Goal: Task Accomplishment & Management: Use online tool/utility

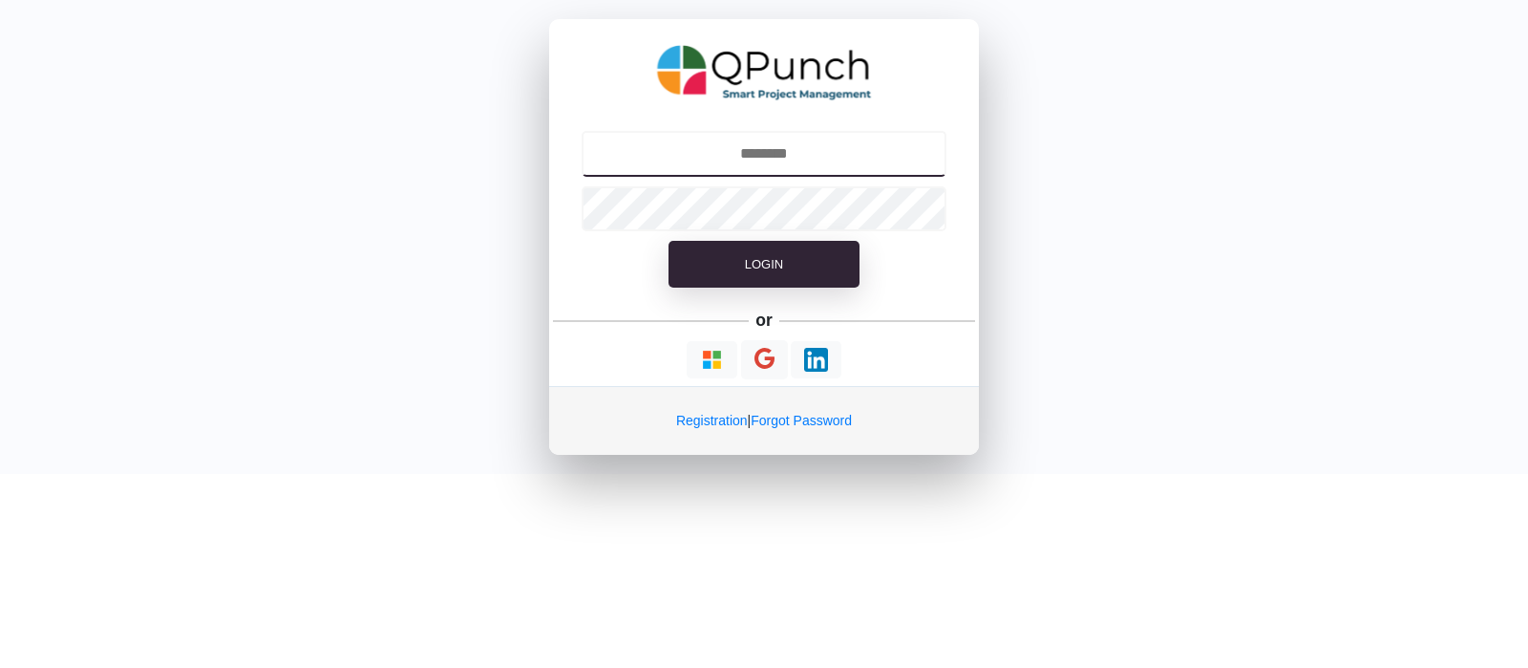
click at [829, 158] on input "text" at bounding box center [765, 154] width 366 height 46
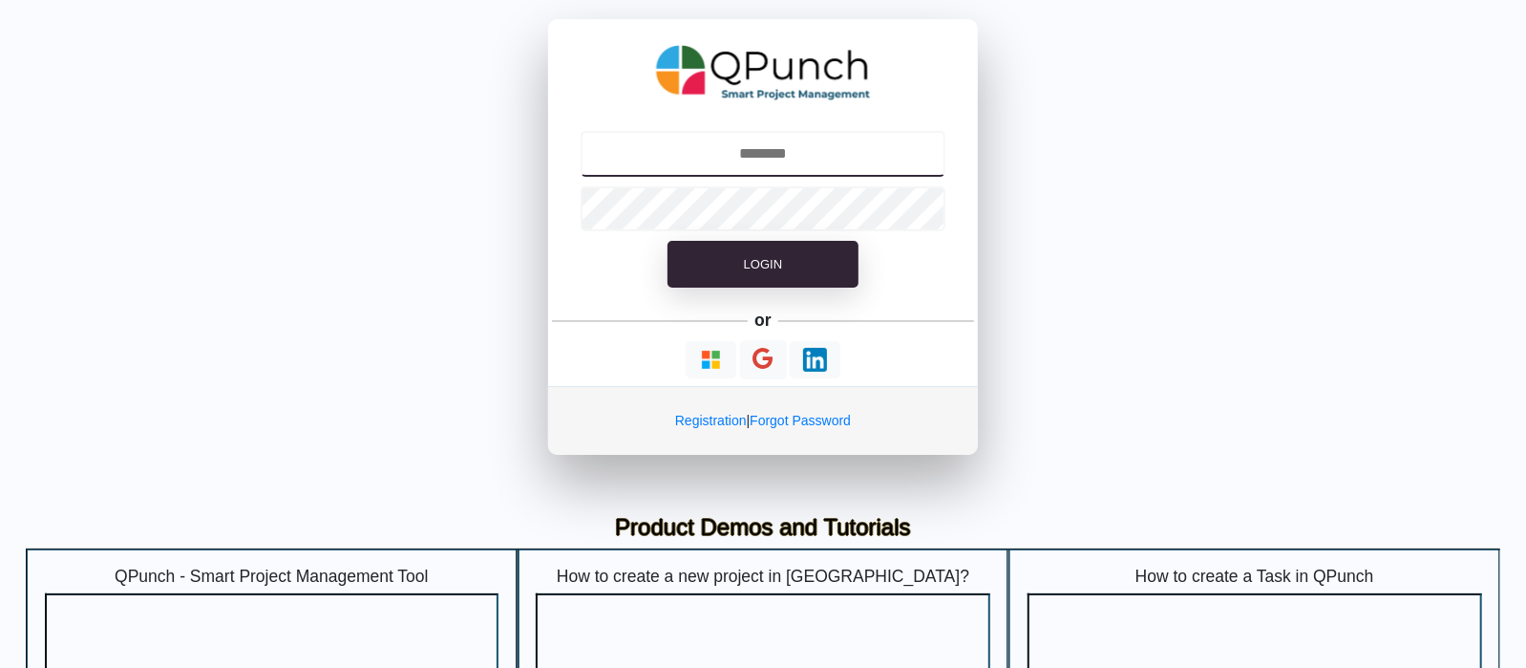
type input "**********"
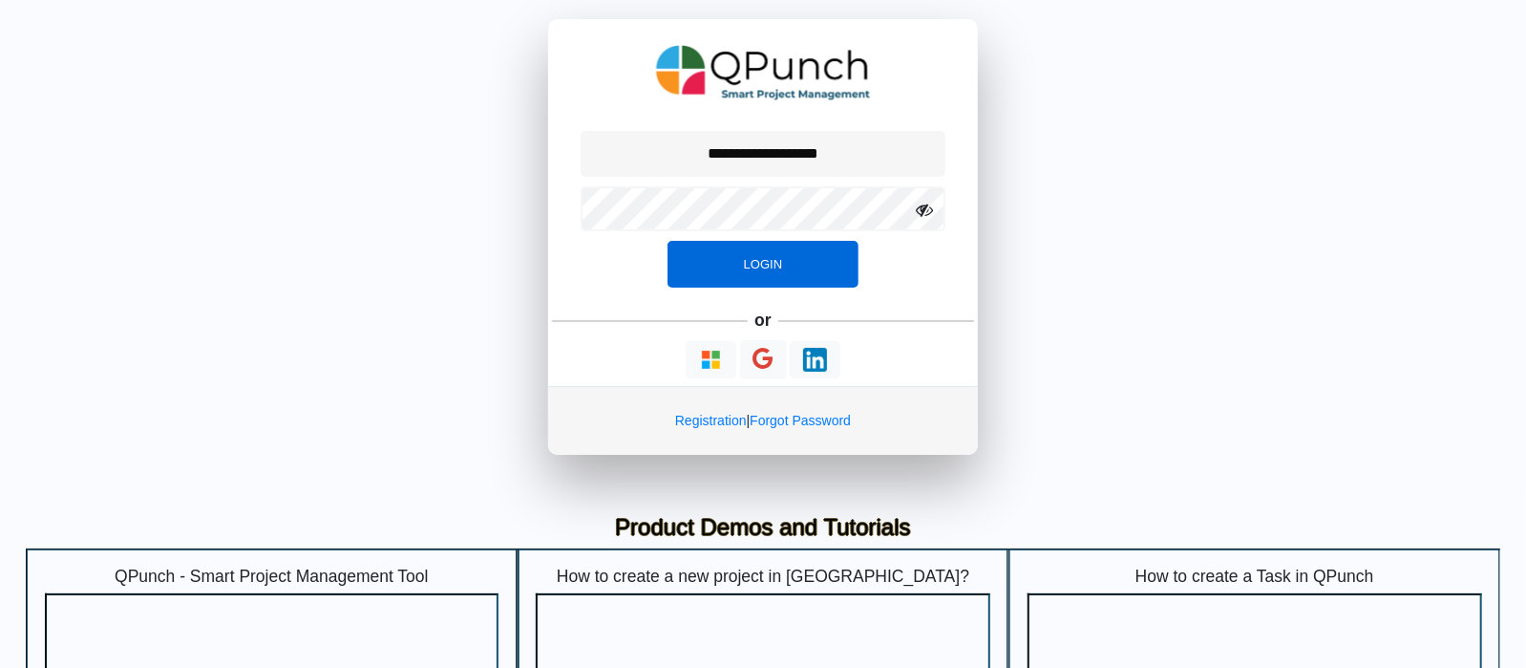
click at [778, 241] on button "Login" at bounding box center [763, 265] width 191 height 48
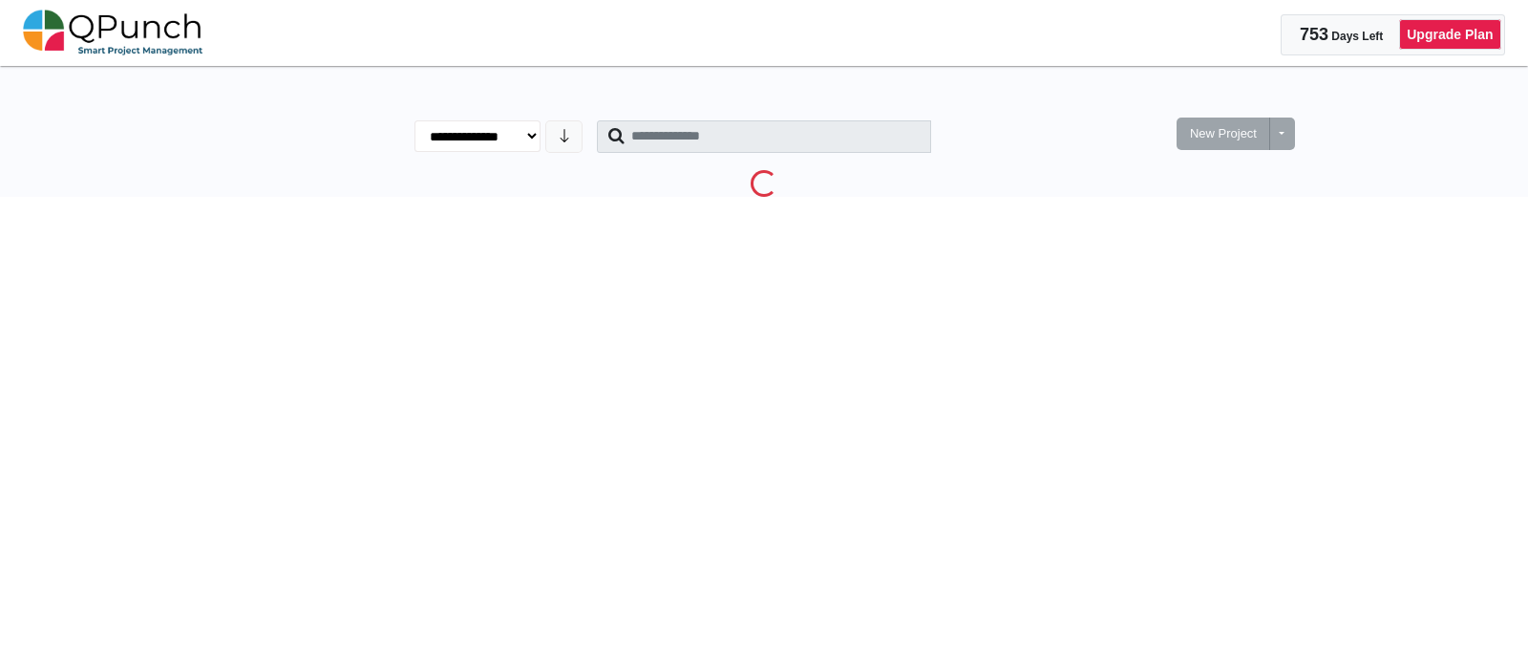
select select "********"
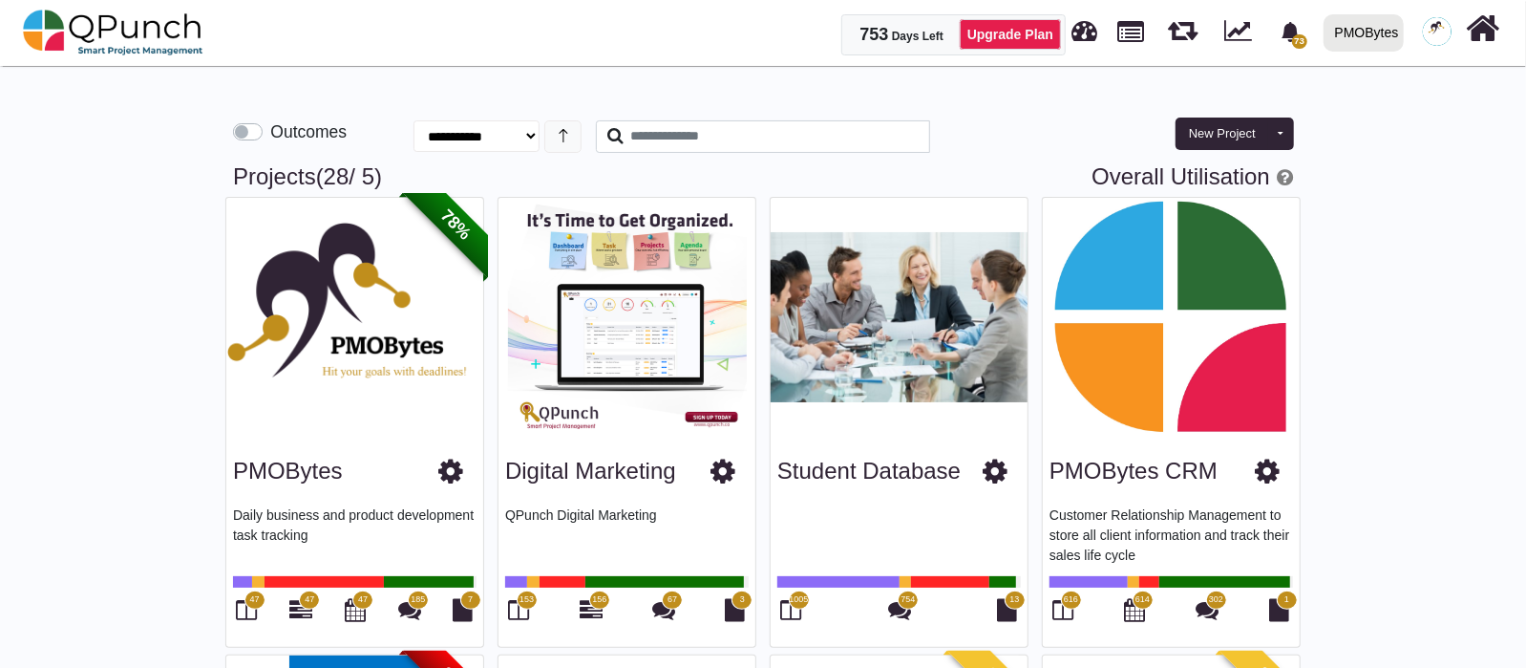
click at [524, 594] on span "153" at bounding box center [527, 599] width 14 height 13
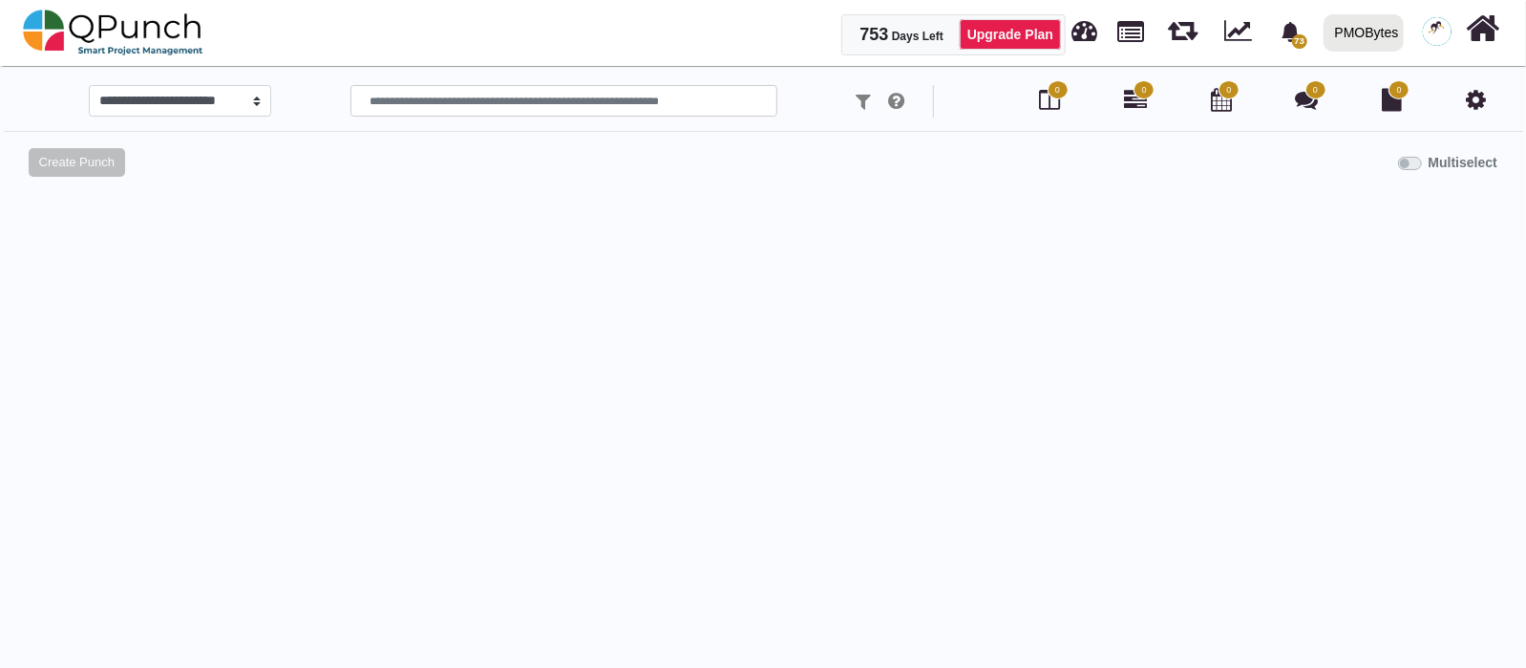
select select "*****"
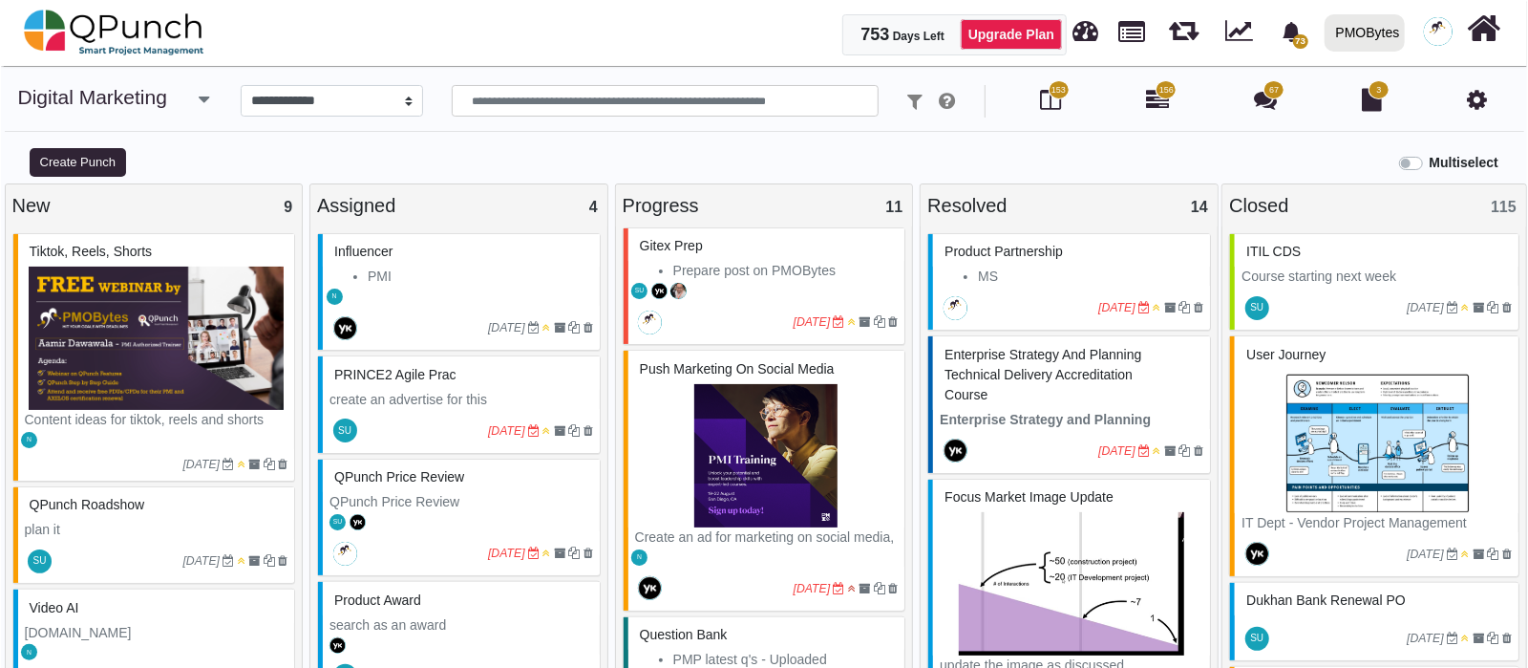
scroll to position [1075, 0]
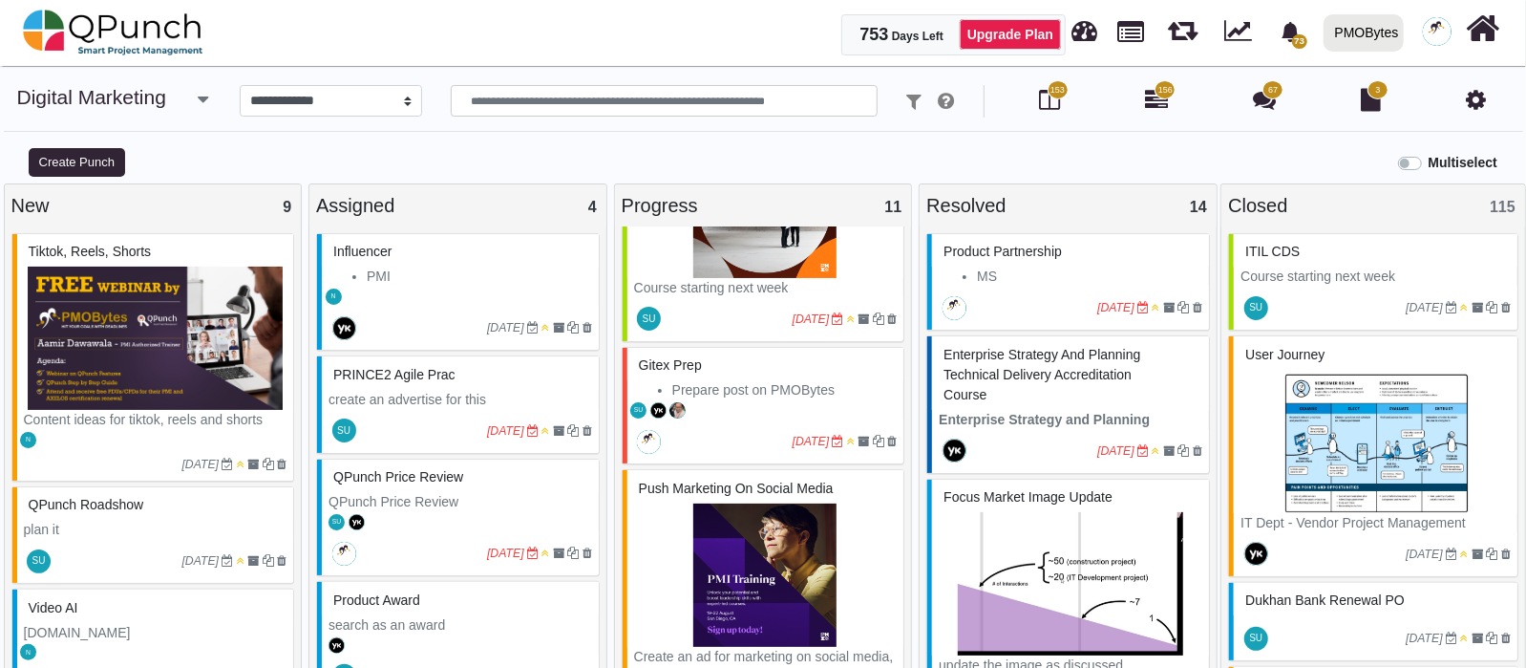
click at [732, 399] on div "SU" at bounding box center [766, 409] width 277 height 20
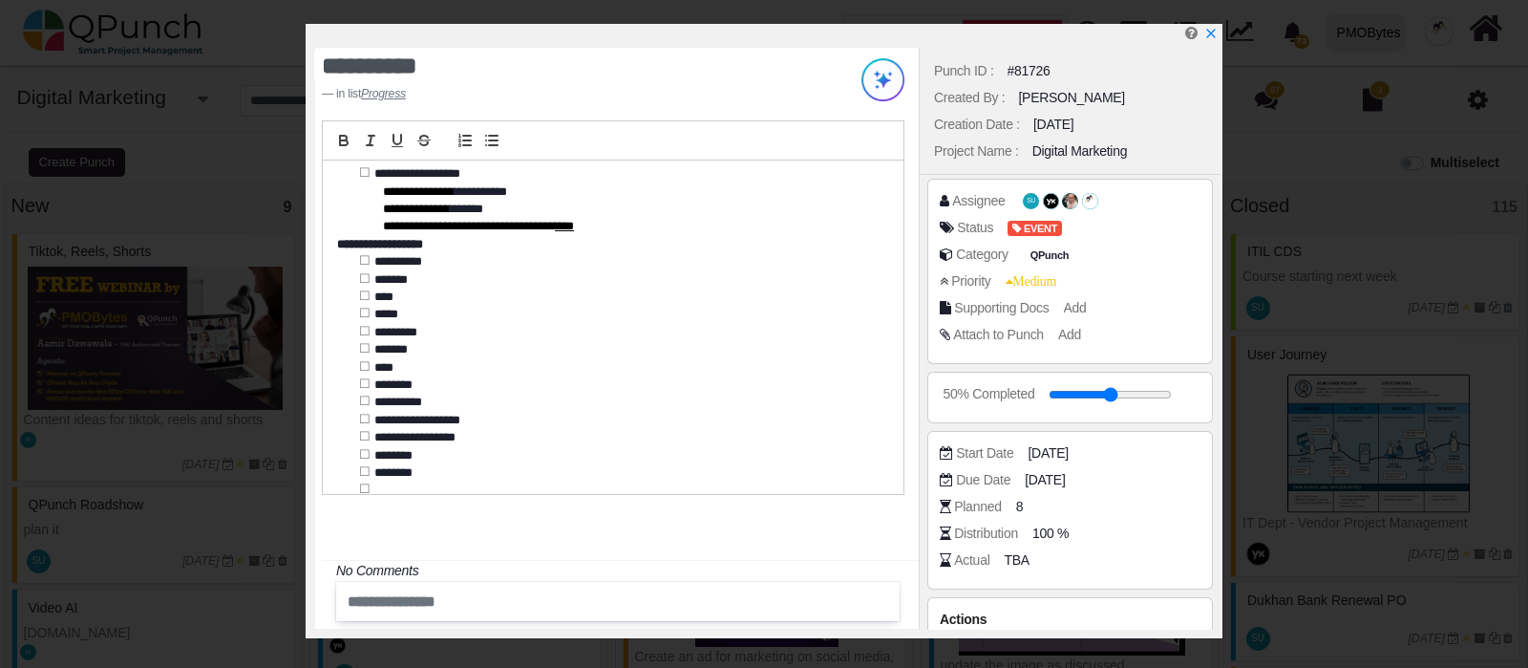
scroll to position [587, 0]
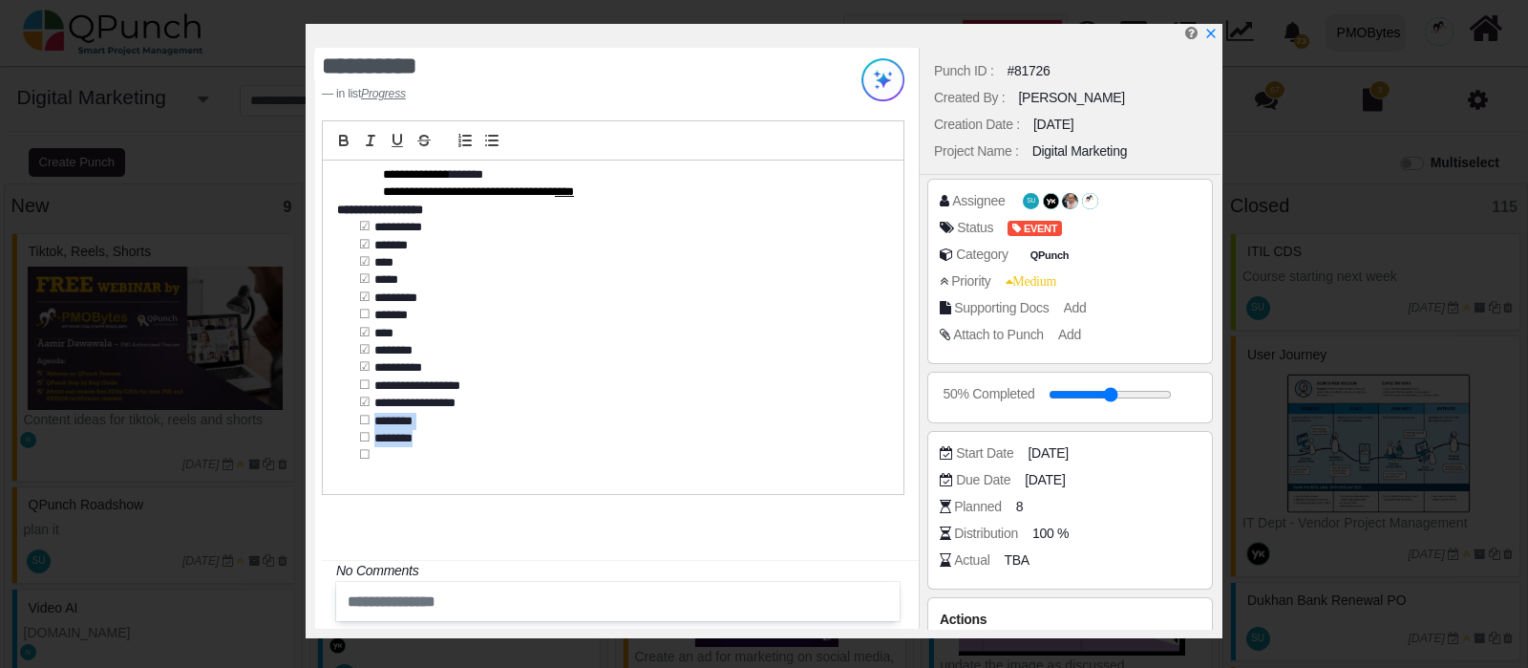
drag, startPoint x: 439, startPoint y: 437, endPoint x: 364, endPoint y: 420, distance: 77.4
click at [364, 420] on div "**********" at bounding box center [613, 326] width 581 height 333
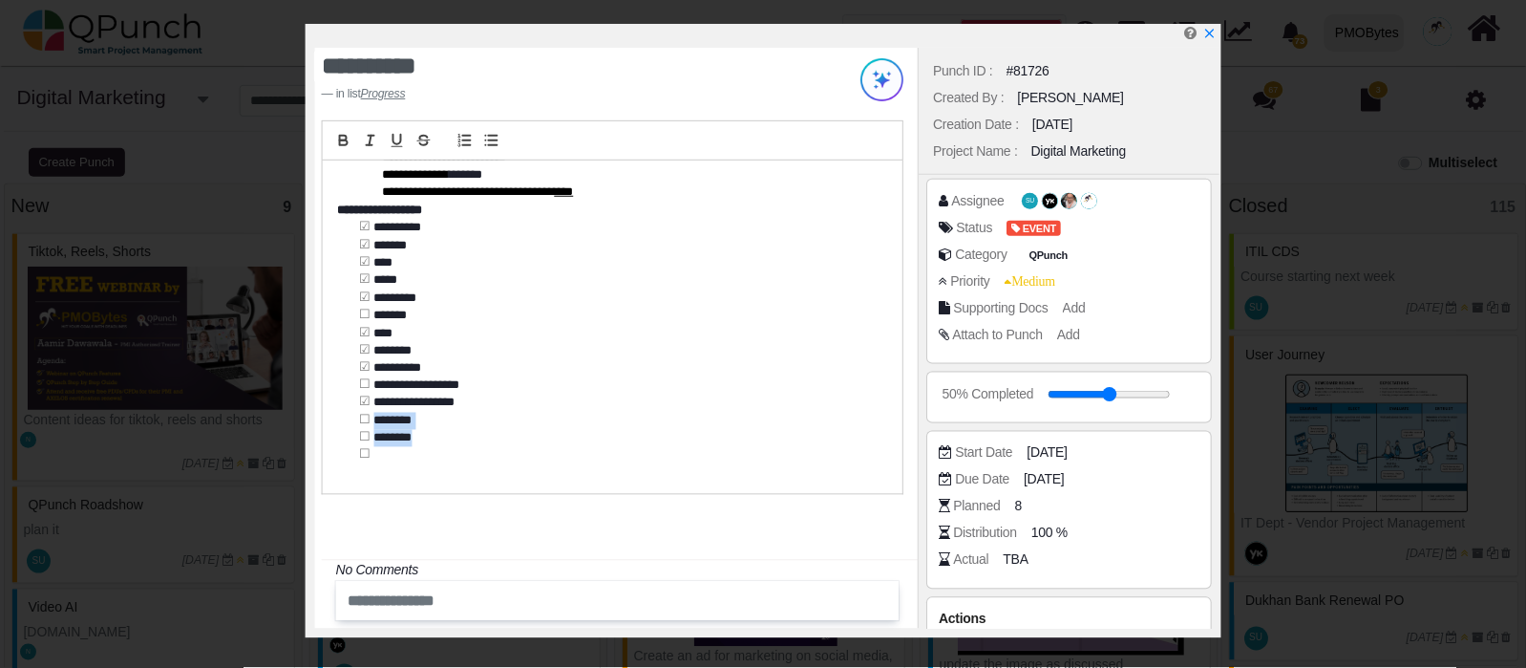
scroll to position [570, 0]
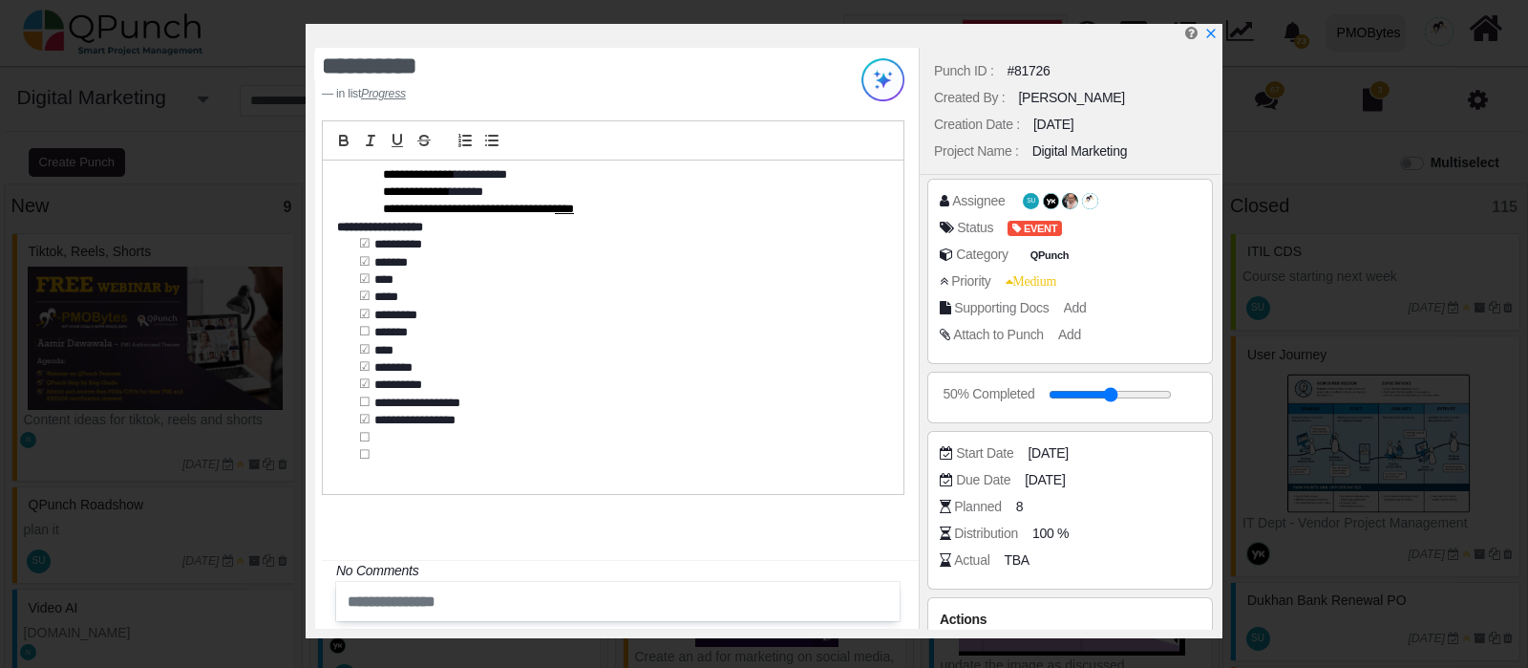
click at [1171, 520] on div "Planned 8" at bounding box center [1070, 510] width 261 height 27
click at [1206, 35] on icon "x" at bounding box center [1211, 33] width 13 height 13
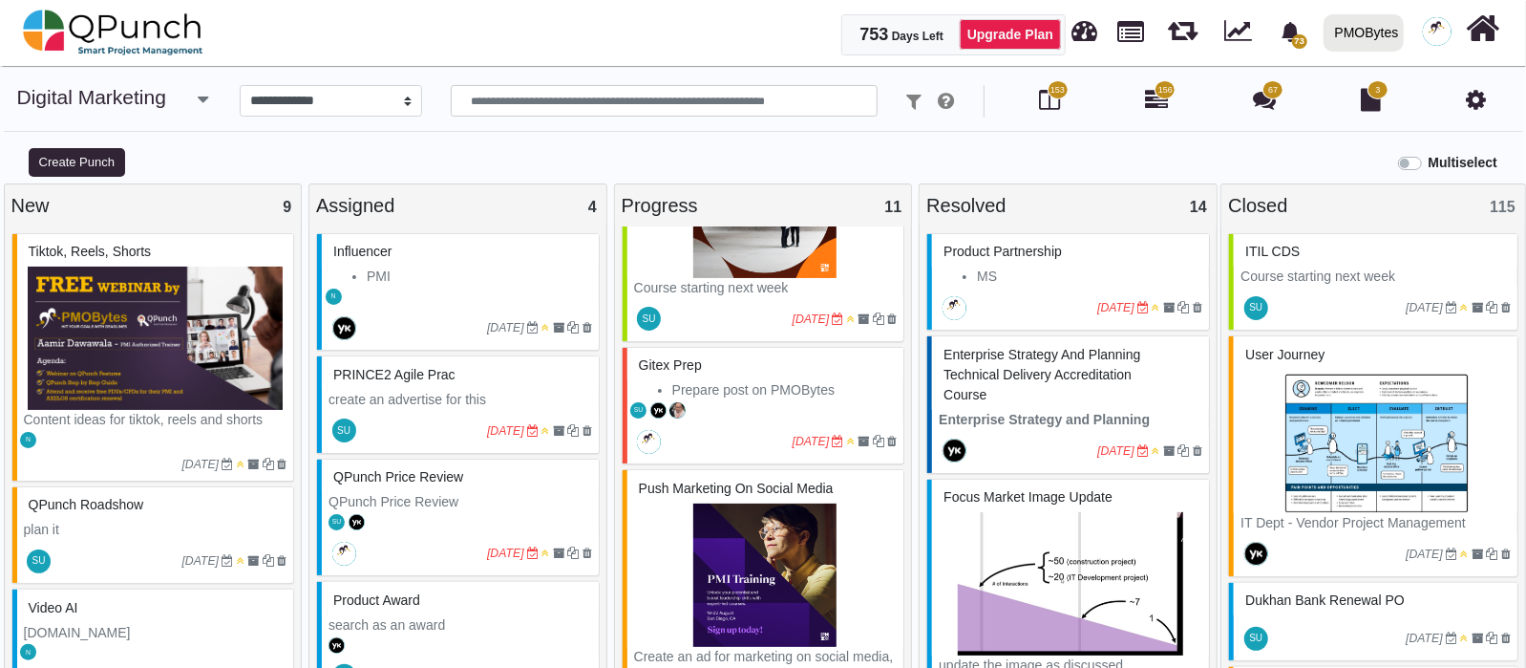
click at [757, 399] on div "SU" at bounding box center [766, 409] width 277 height 20
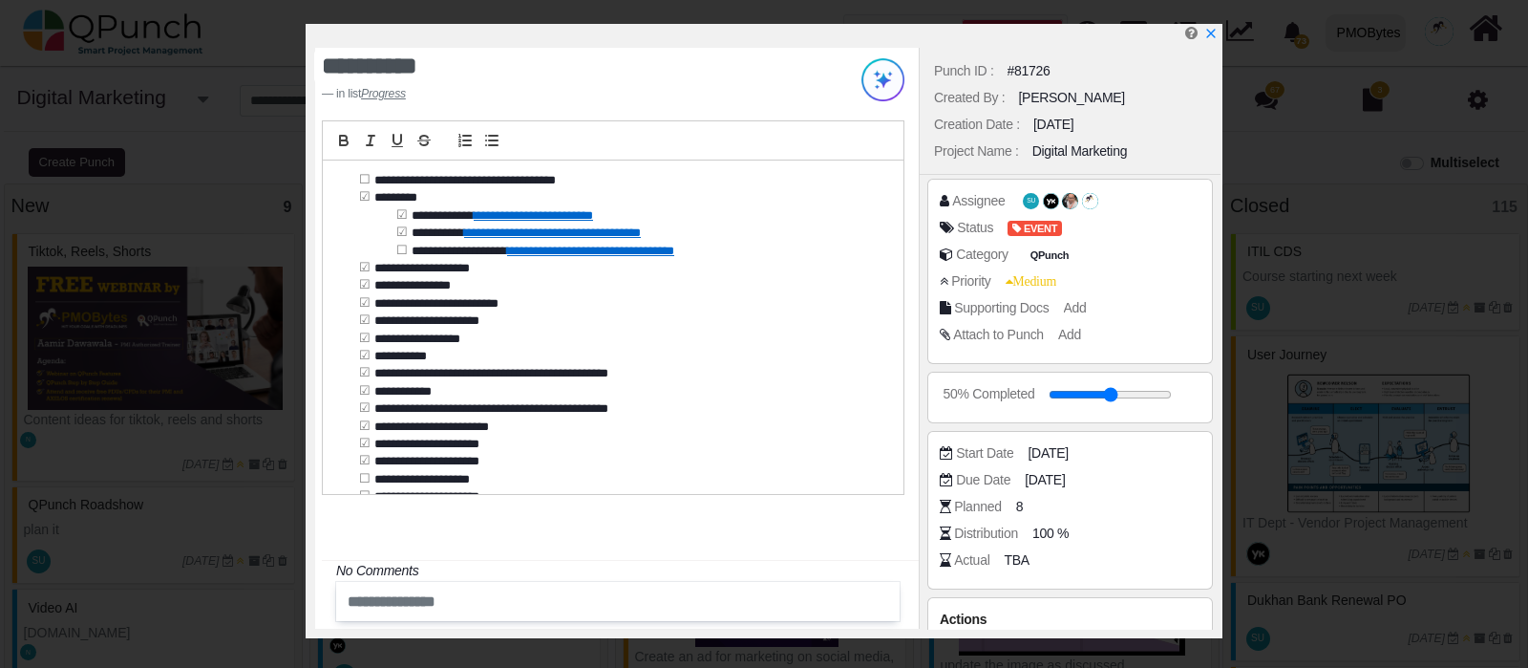
click at [1065, 332] on span "Add" at bounding box center [1069, 334] width 23 height 15
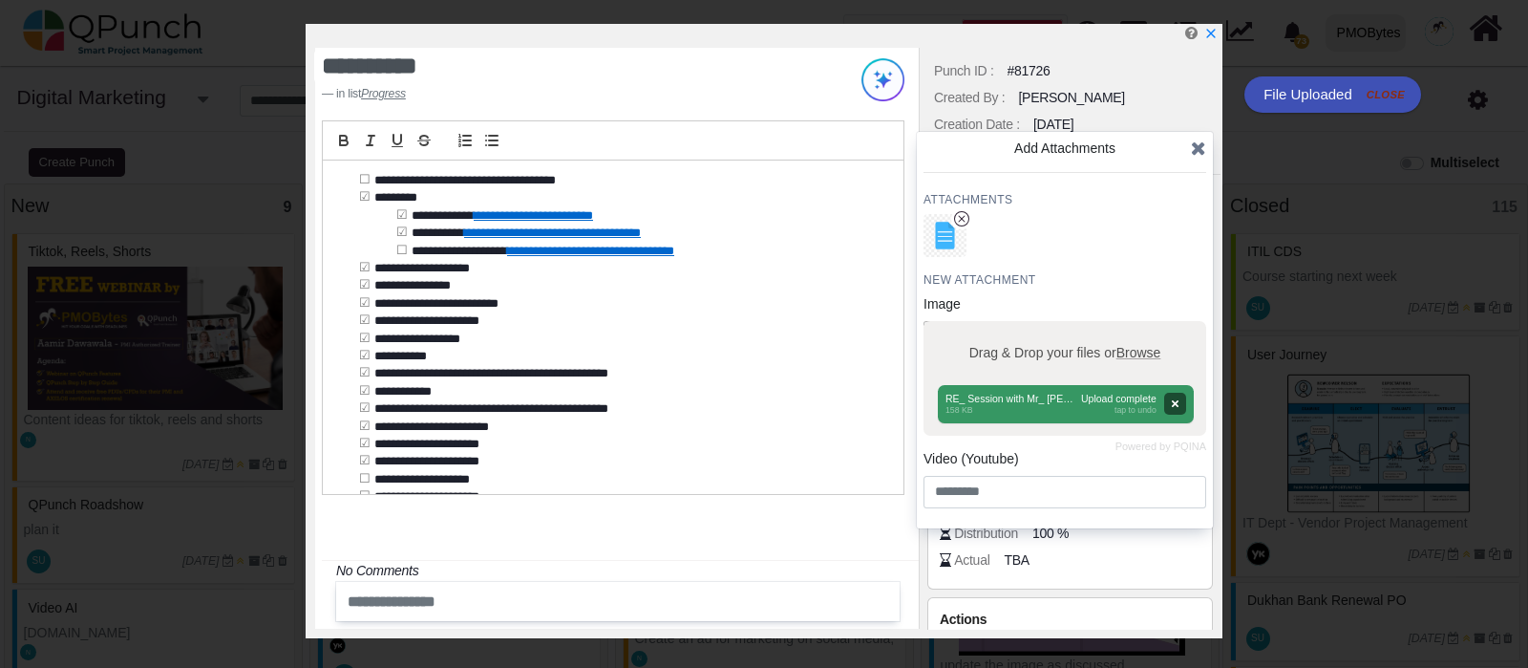
click at [1172, 394] on button "Remove" at bounding box center [1174, 403] width 22 height 22
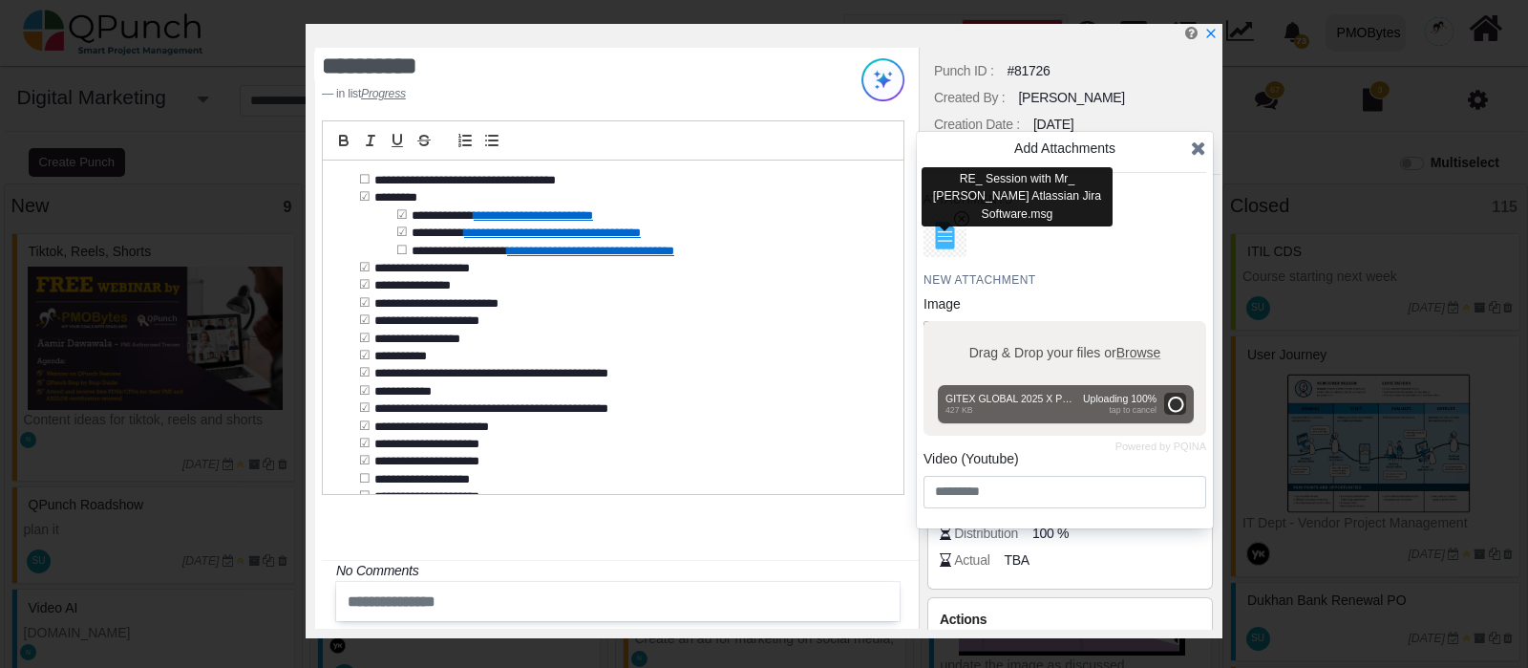
click at [967, 219] on icon "x circle" at bounding box center [961, 218] width 15 height 15
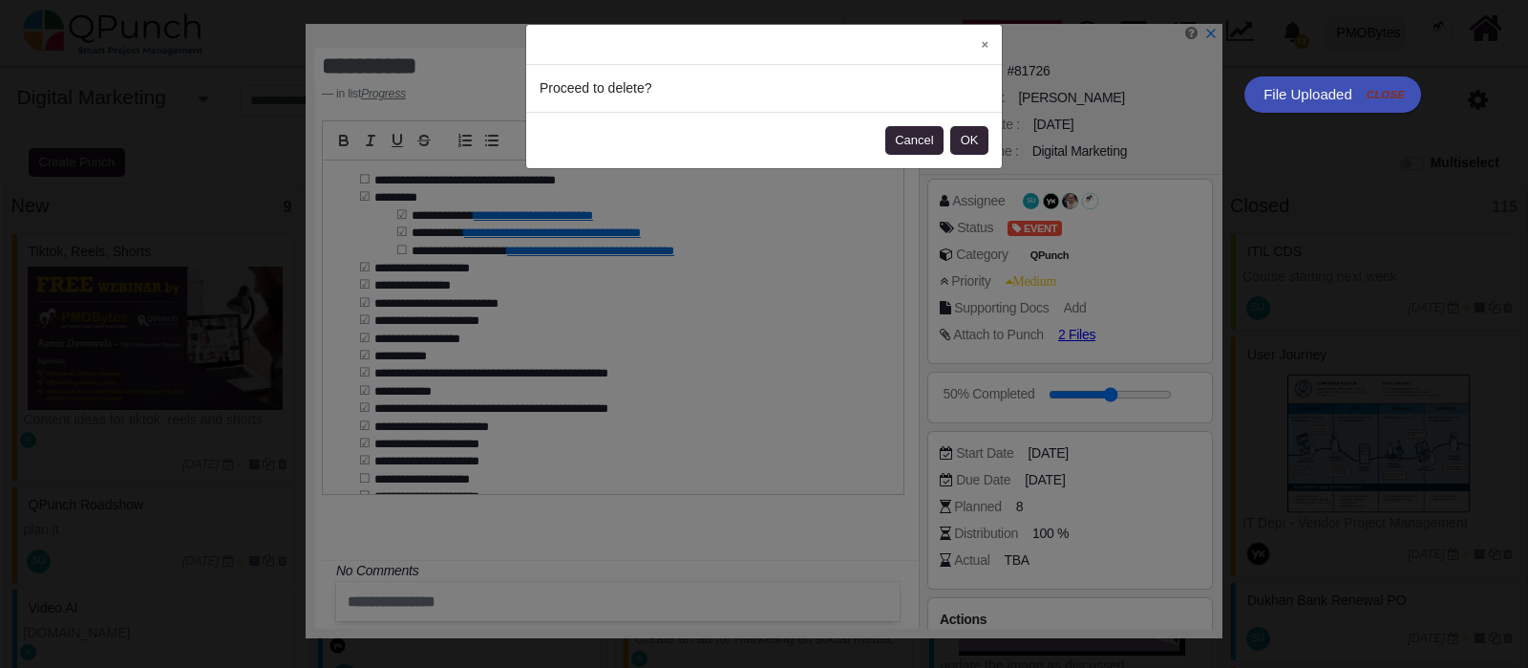
click at [991, 138] on footer "Cancel OK" at bounding box center [764, 140] width 476 height 56
click at [985, 138] on button "OK" at bounding box center [969, 140] width 38 height 29
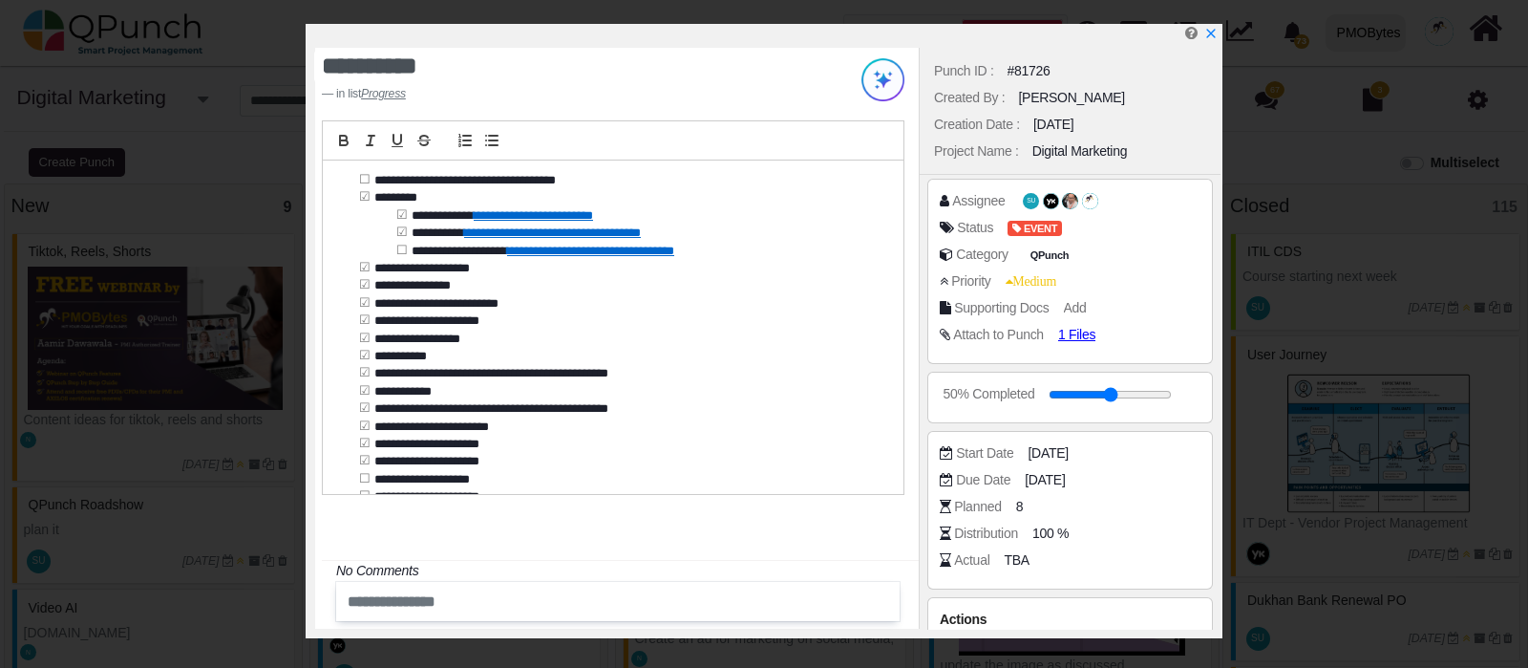
click at [1081, 329] on span "1 Files" at bounding box center [1076, 334] width 37 height 15
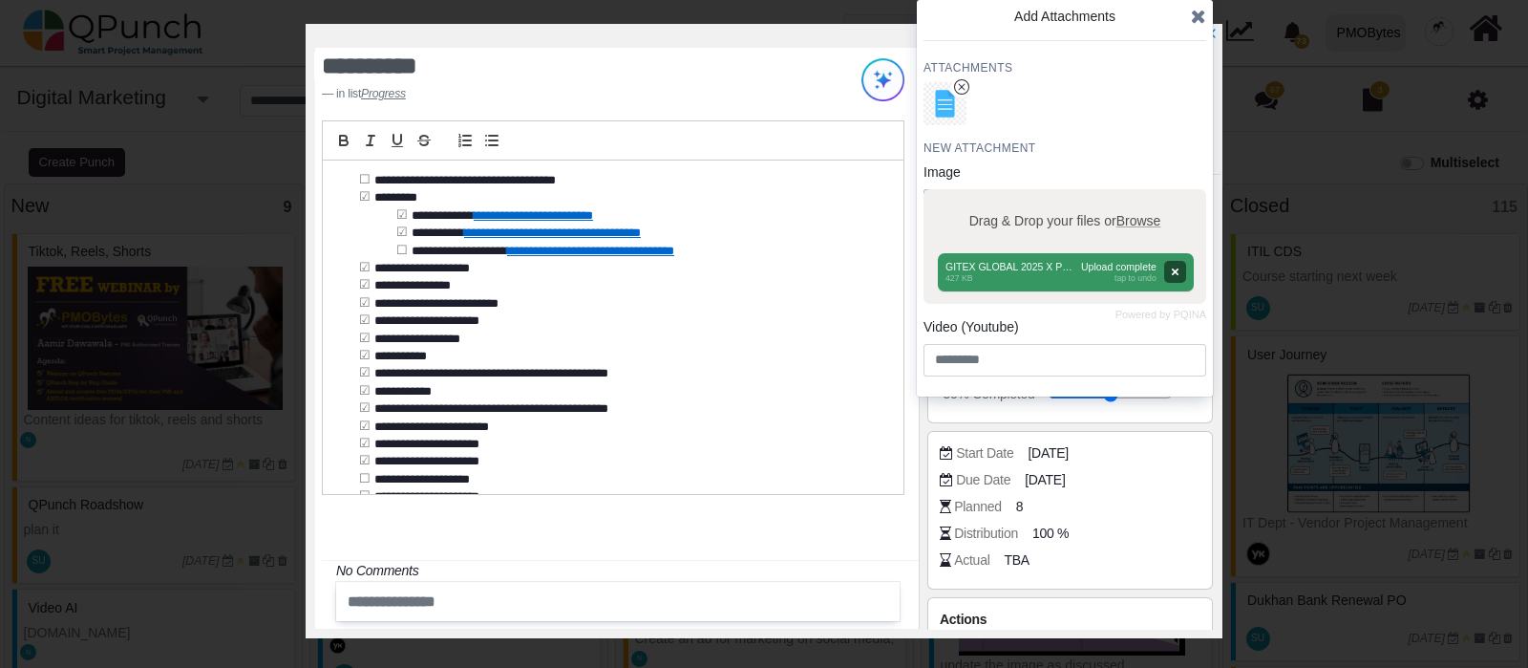
click at [1196, 24] on icon at bounding box center [1198, 16] width 15 height 19
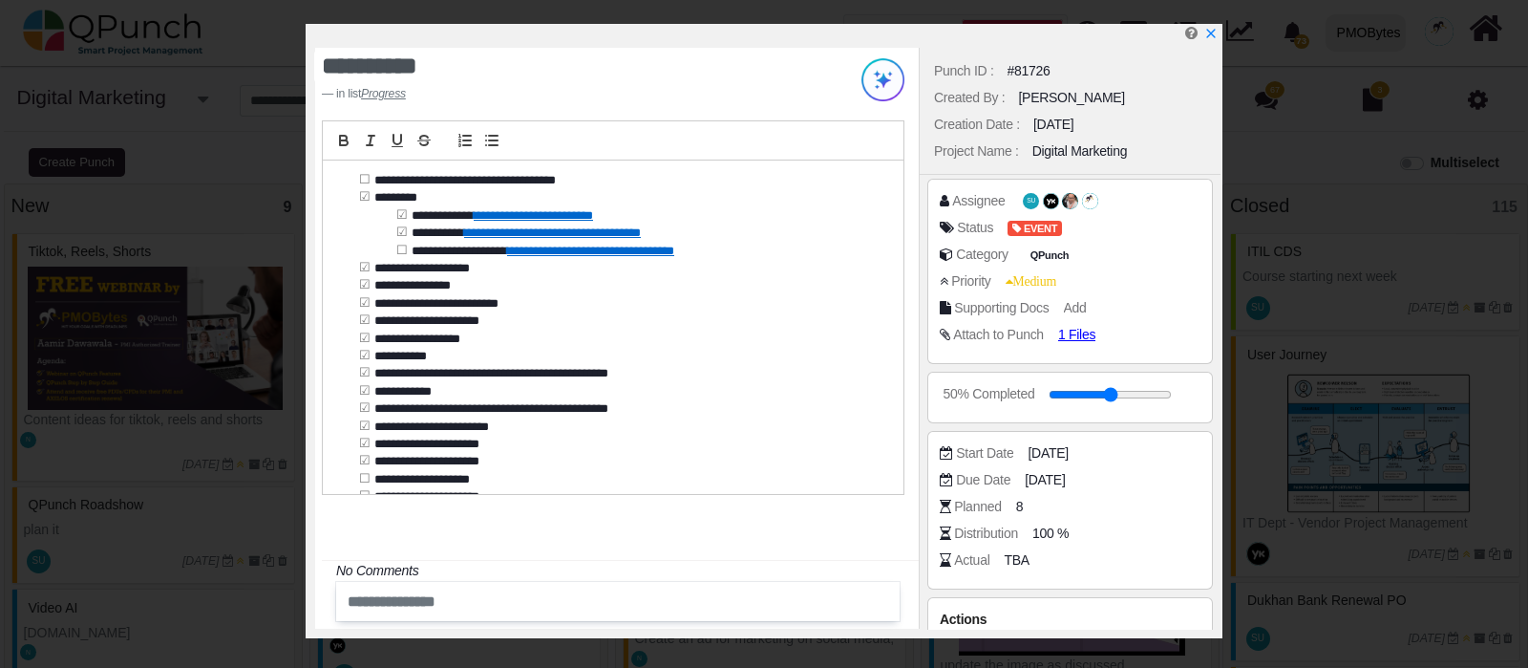
click at [1207, 37] on icon "x" at bounding box center [1210, 33] width 9 height 9
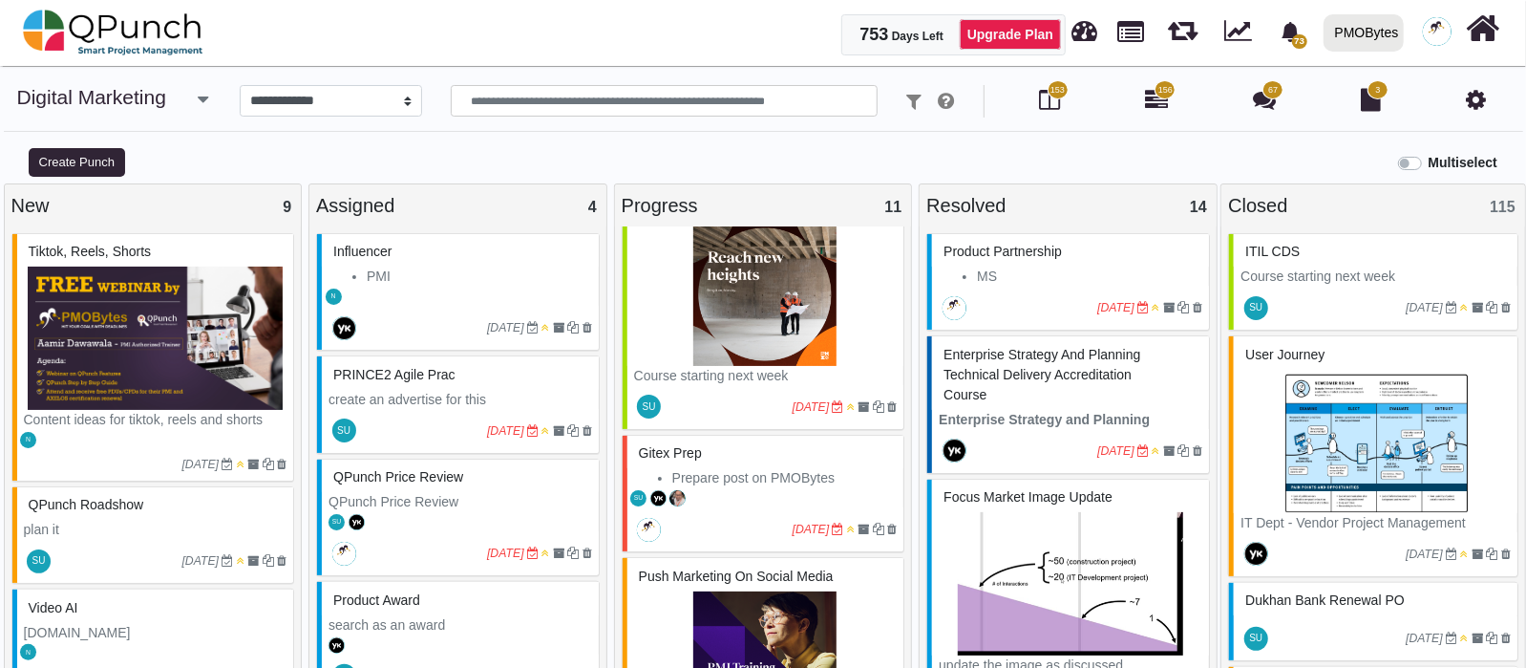
scroll to position [954, 0]
